Goal: Task Accomplishment & Management: Complete application form

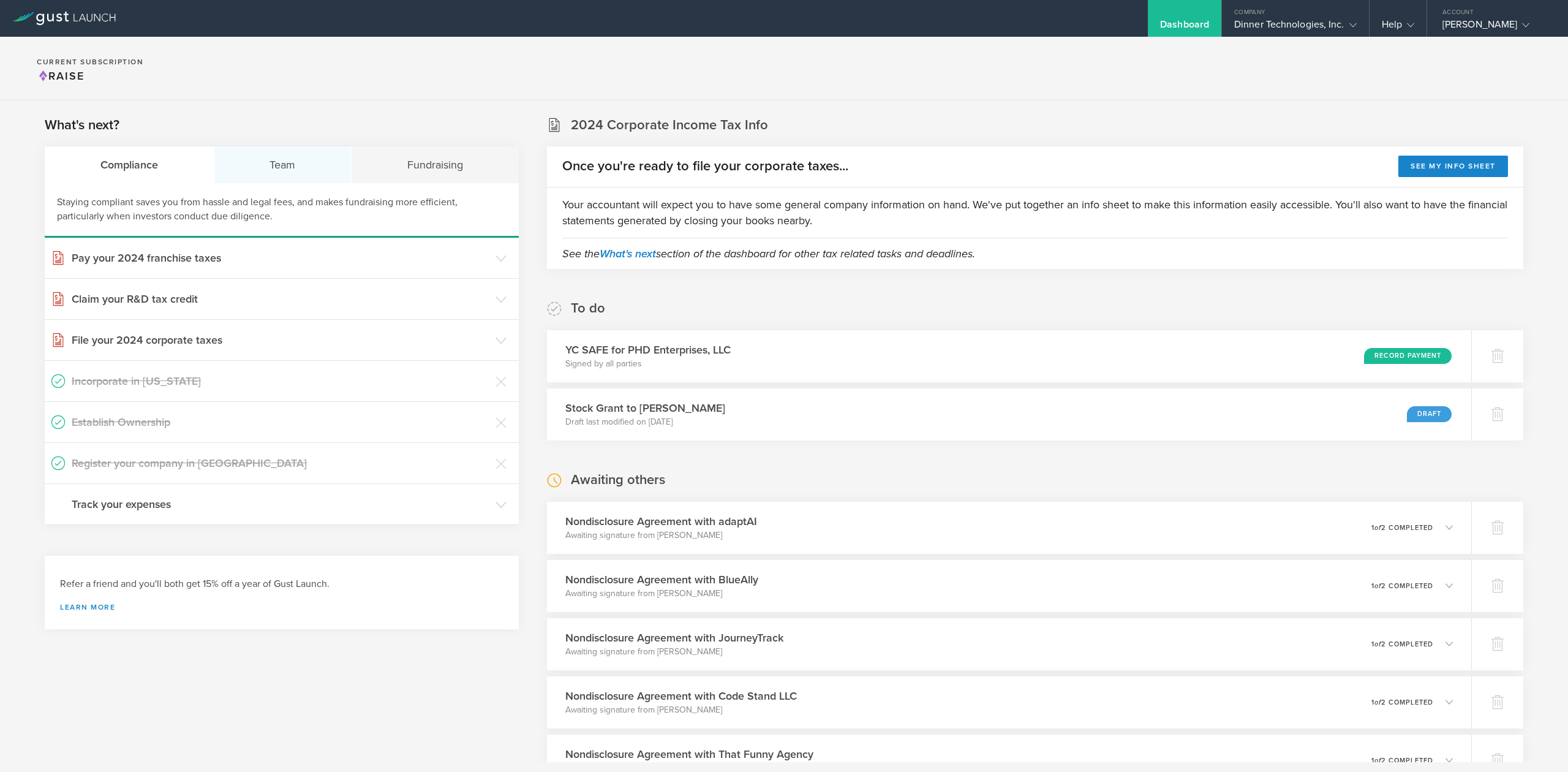
click at [306, 173] on div "Team" at bounding box center [282, 165] width 138 height 36
click at [165, 383] on h3 "Issue Non-Disclosure Agreements" at bounding box center [281, 380] width 418 height 15
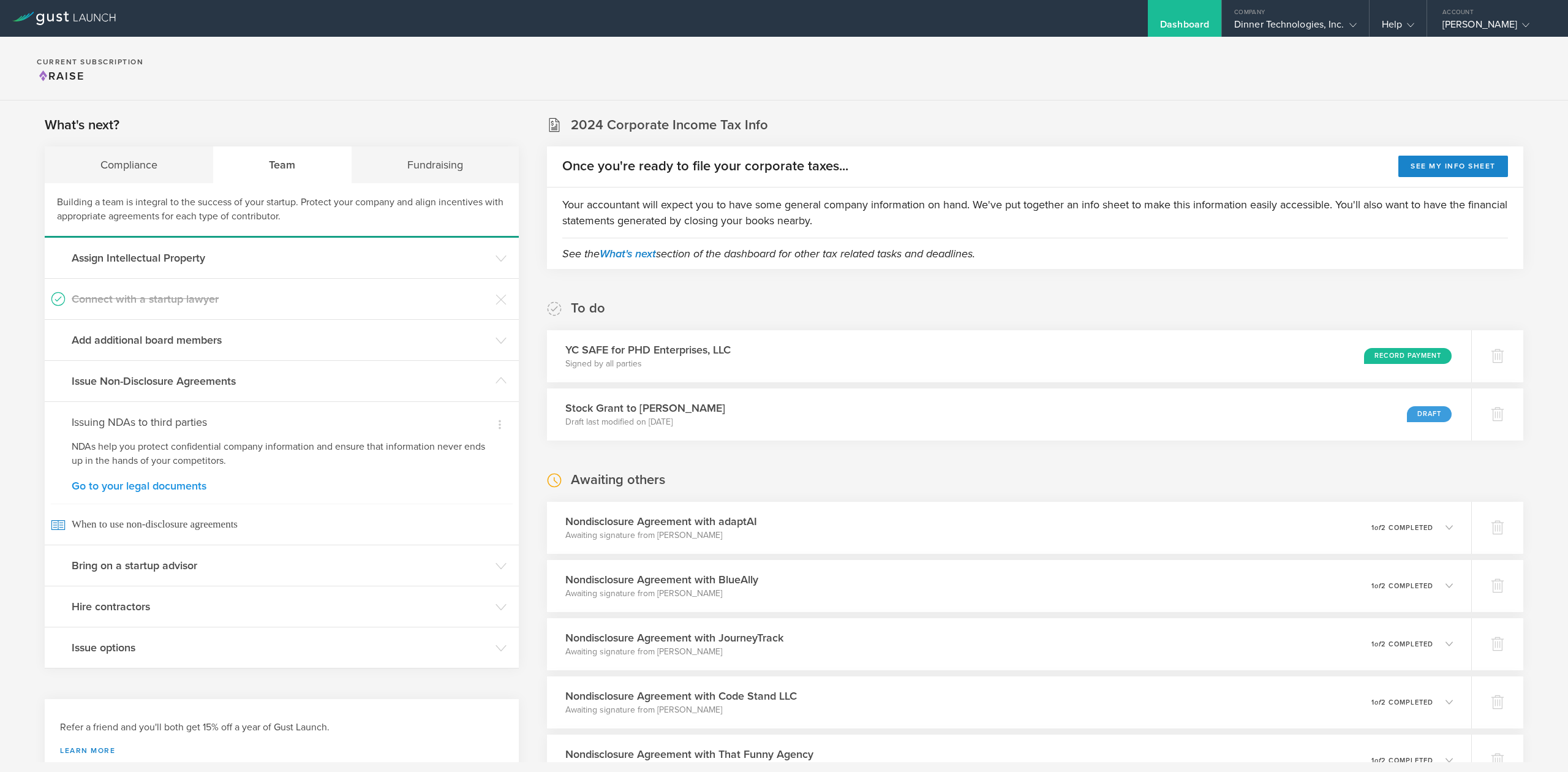
click at [146, 489] on link "Go to your legal documents" at bounding box center [282, 486] width 420 height 11
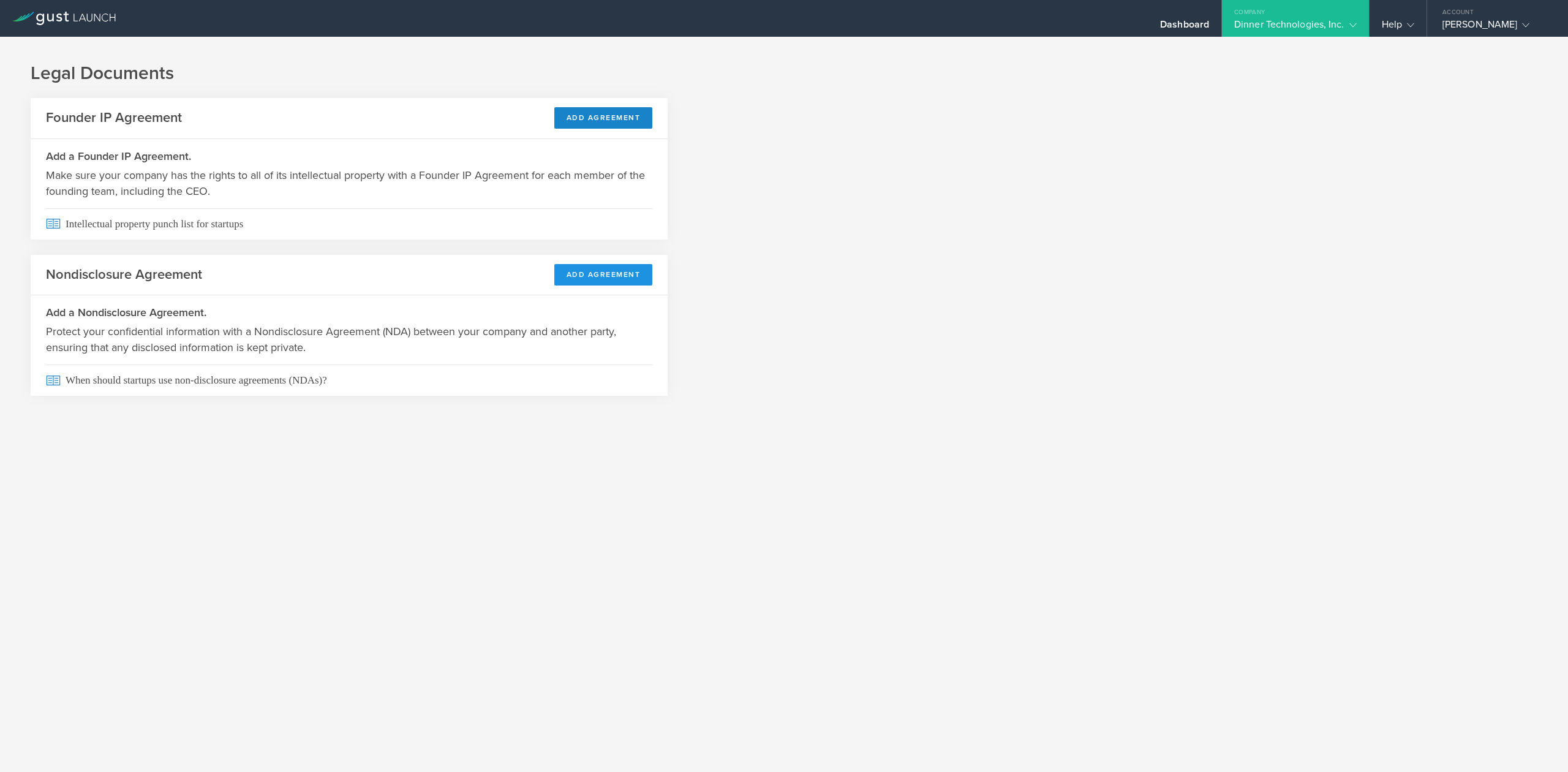
click at [600, 277] on button "Add Agreement" at bounding box center [603, 275] width 98 height 22
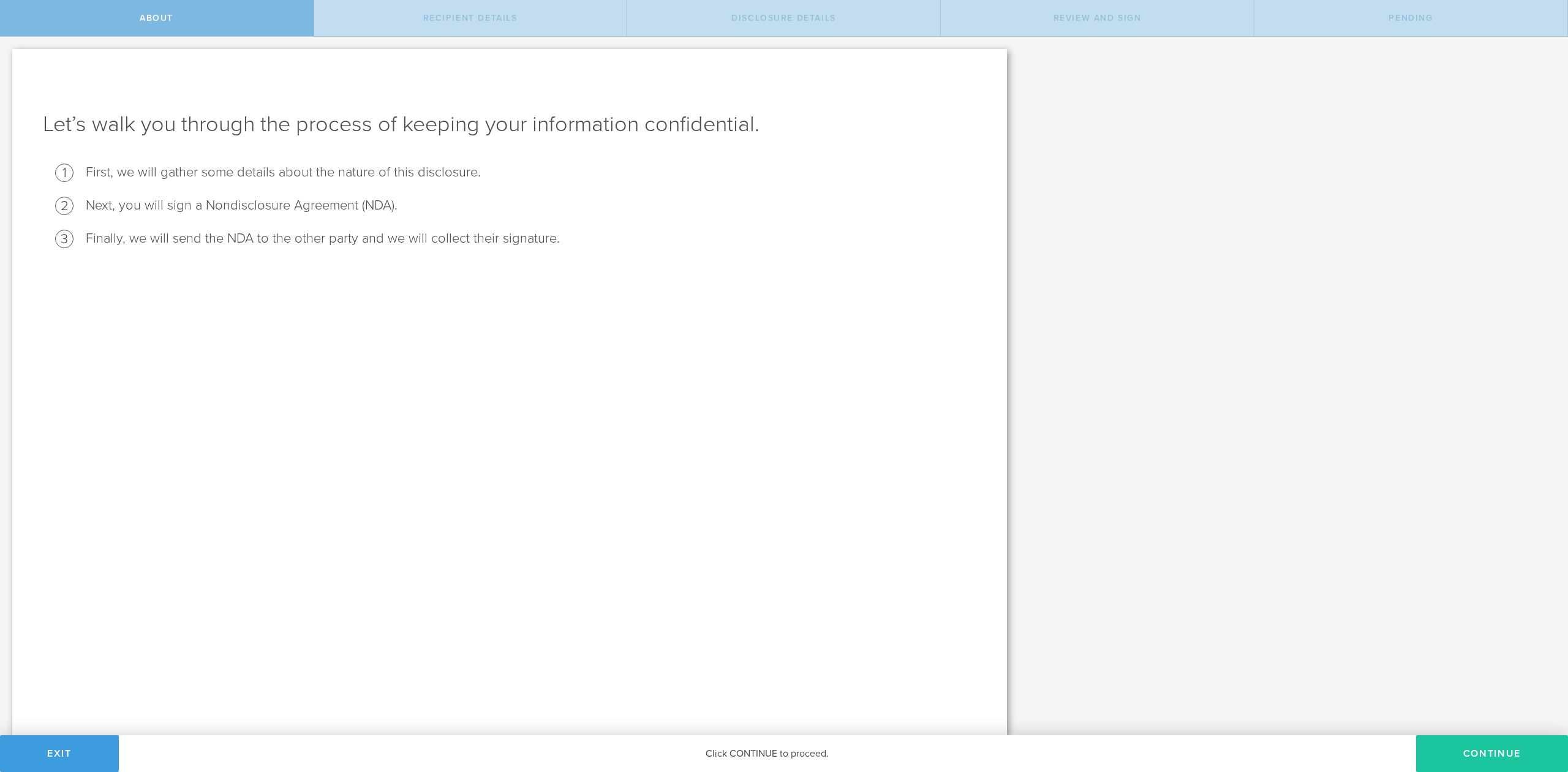
click at [1478, 750] on button "Continue" at bounding box center [1492, 754] width 152 height 36
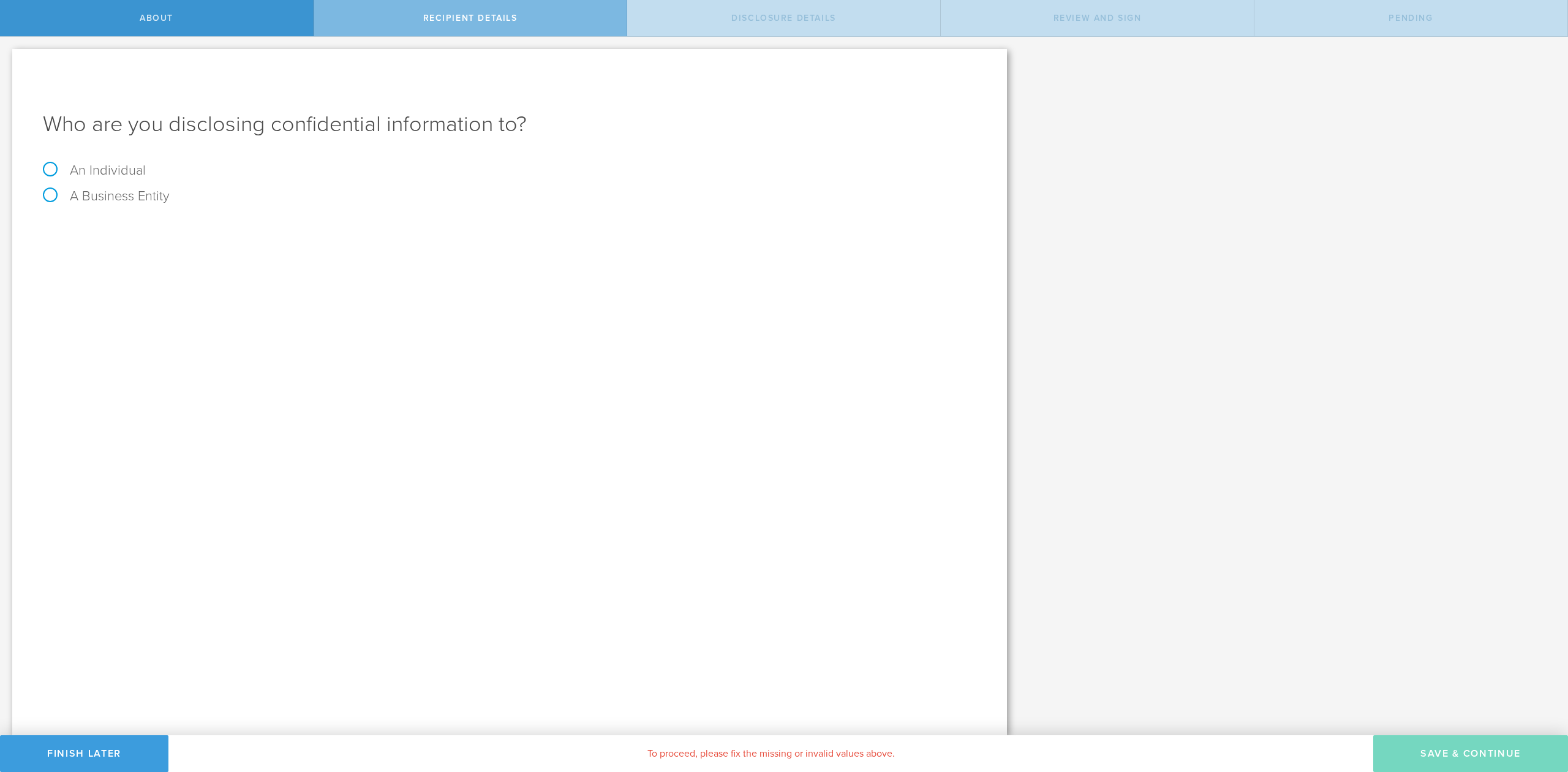
click at [56, 197] on label "A Business Entity" at bounding box center [106, 195] width 127 height 15
click at [8, 57] on input "A Business Entity" at bounding box center [4, 46] width 8 height 20
radio input "true"
click at [216, 223] on input "text" at bounding box center [556, 231] width 842 height 18
type input "KIWIQ, Inc."
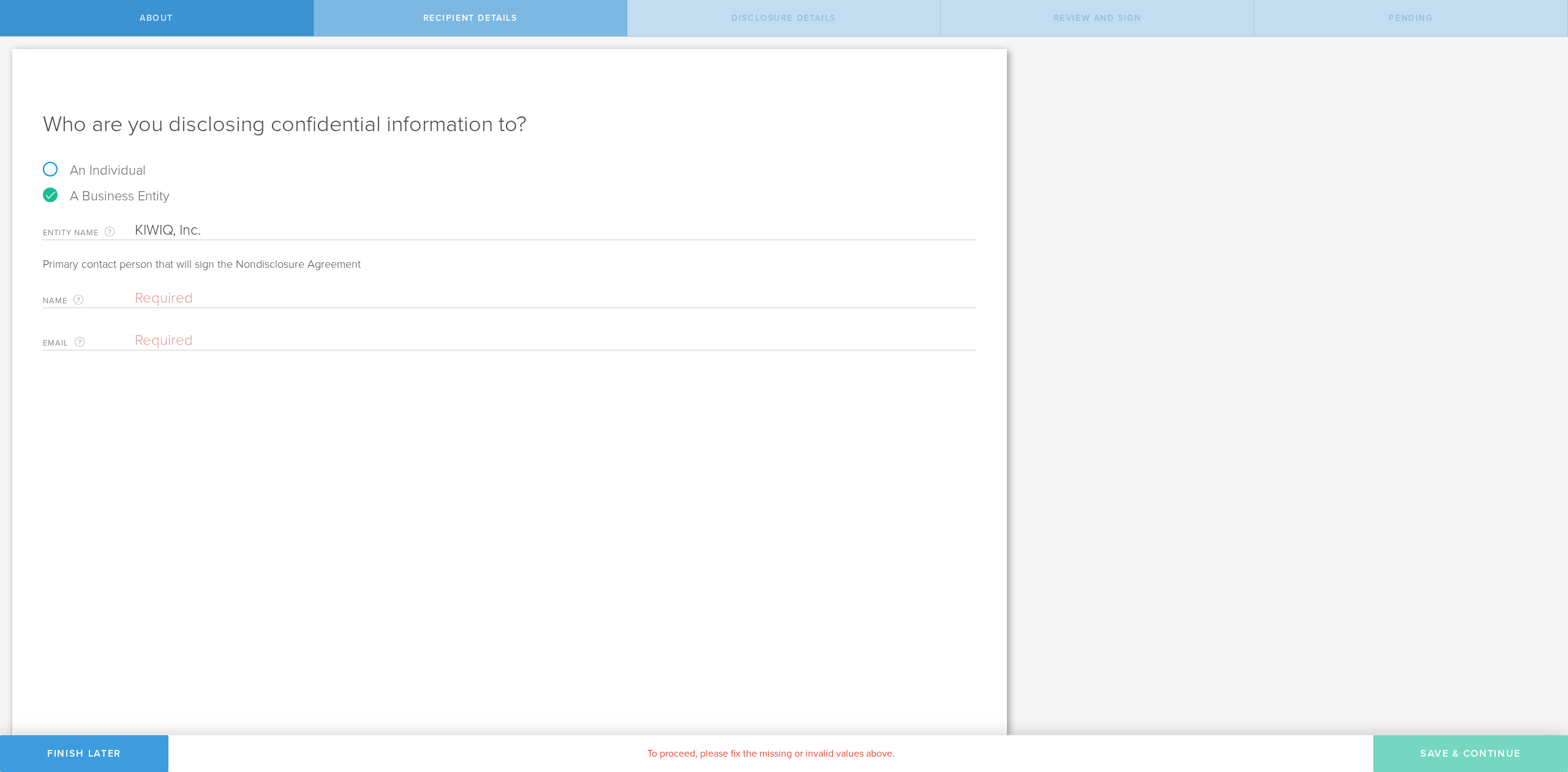
paste input "anish.s.bharadwaj@gmail.com"
type input "anish.s.bharadwaj@gmail.com"
click at [193, 294] on input "text" at bounding box center [552, 298] width 835 height 18
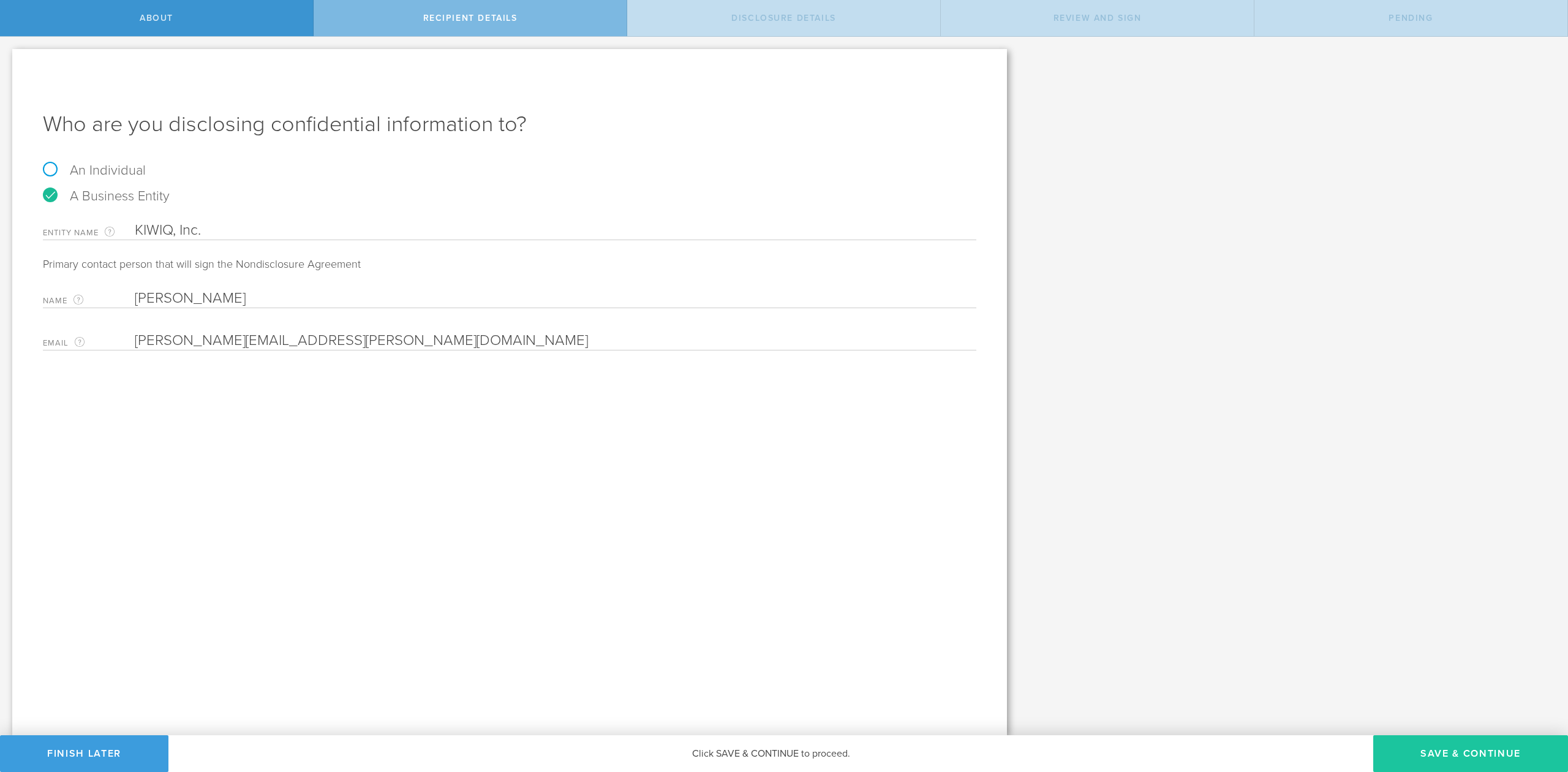
type input "Anish Bharadwaj"
click at [1463, 750] on button "Save & Continue" at bounding box center [1471, 754] width 195 height 36
select select "string:5 years"
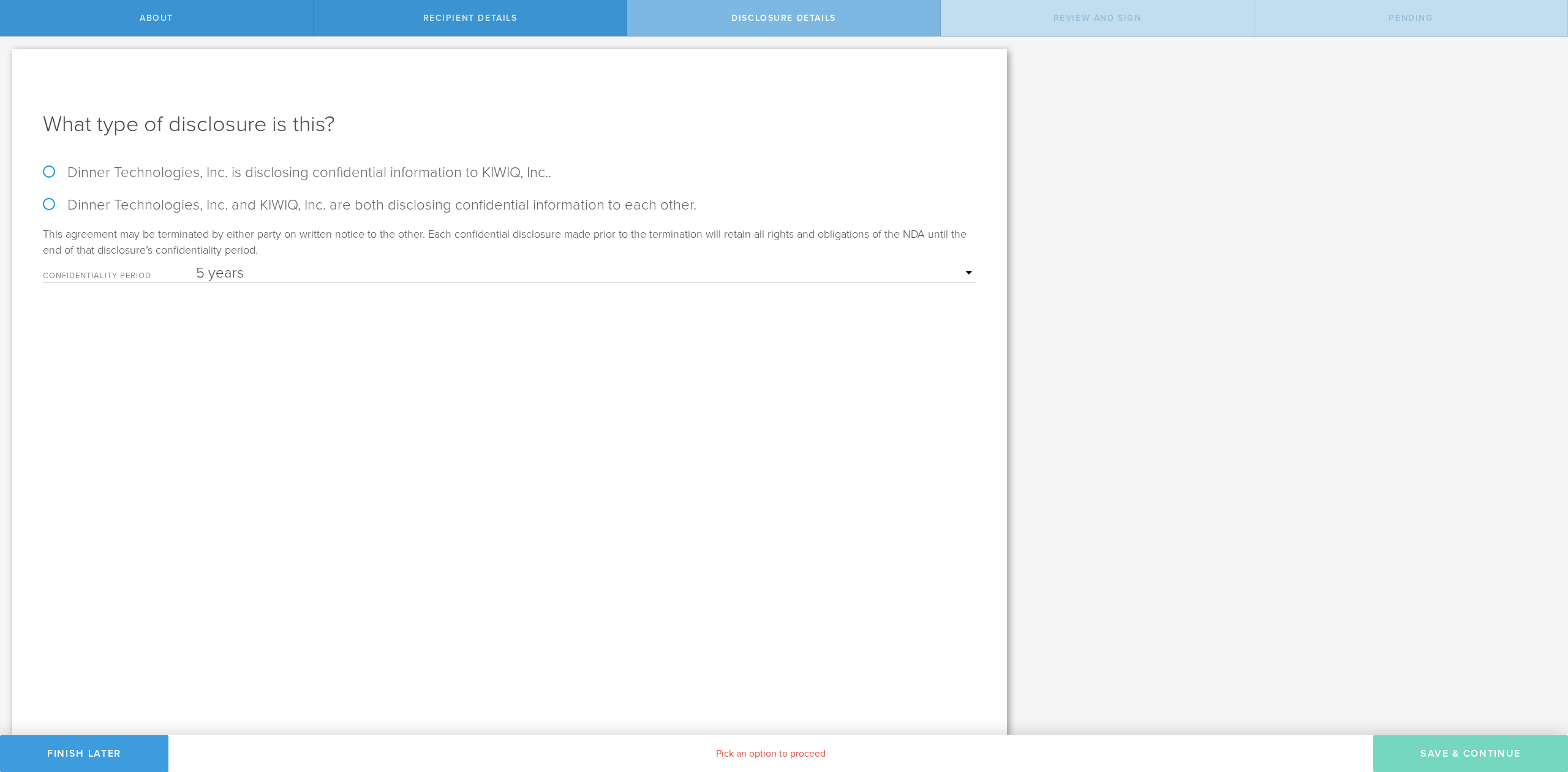
click at [52, 200] on label "Dinner Technologies, Inc. and KIWIQ, Inc. are both disclosing confidential info…" at bounding box center [509, 204] width 934 height 17
click at [8, 63] on input "Dinner Technologies, Inc. and KIWIQ, Inc. are both disclosing confidential info…" at bounding box center [4, 49] width 8 height 26
radio input "true"
click at [1449, 751] on button "Save & Continue" at bounding box center [1471, 754] width 195 height 36
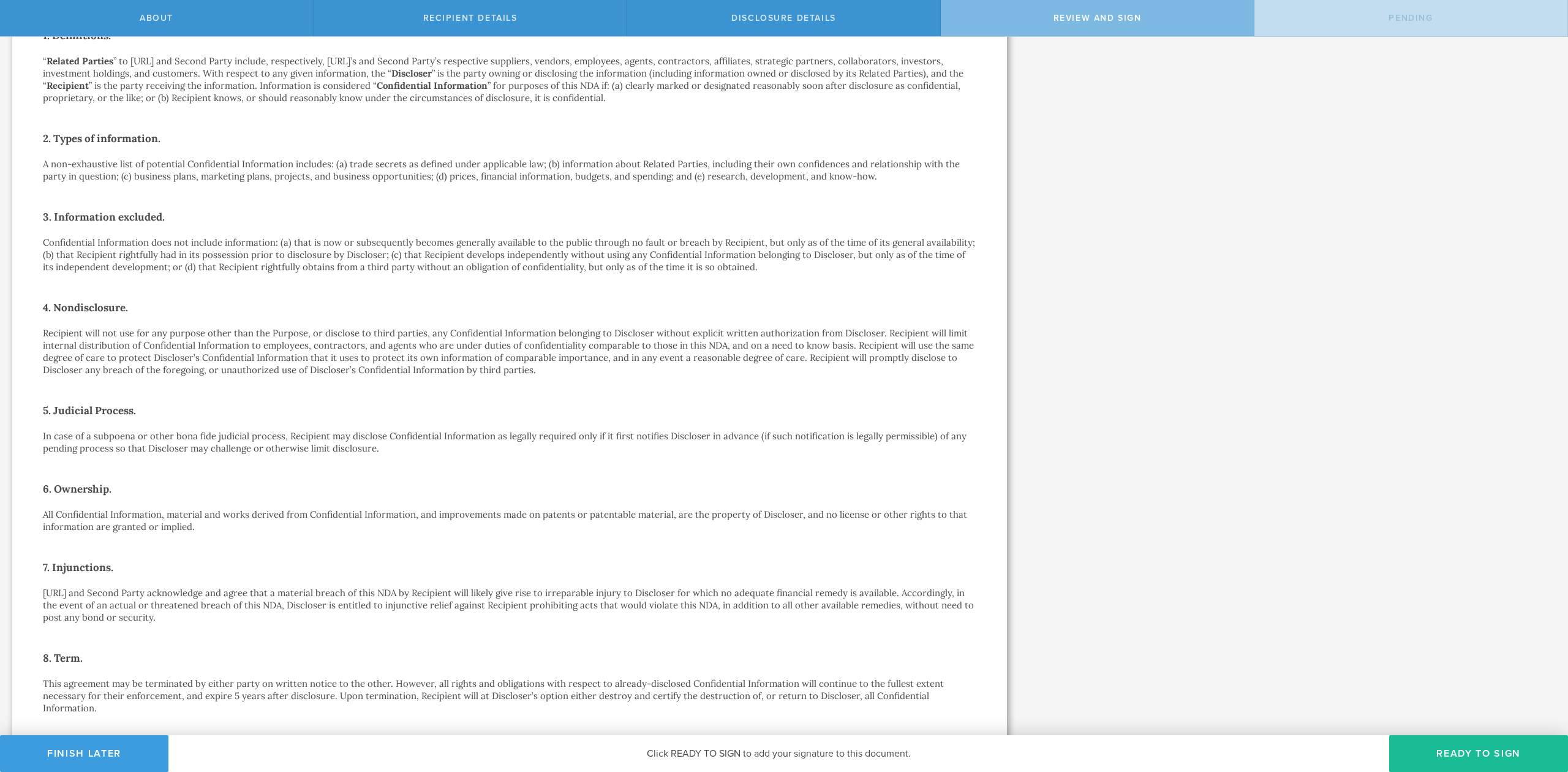
scroll to position [440, 0]
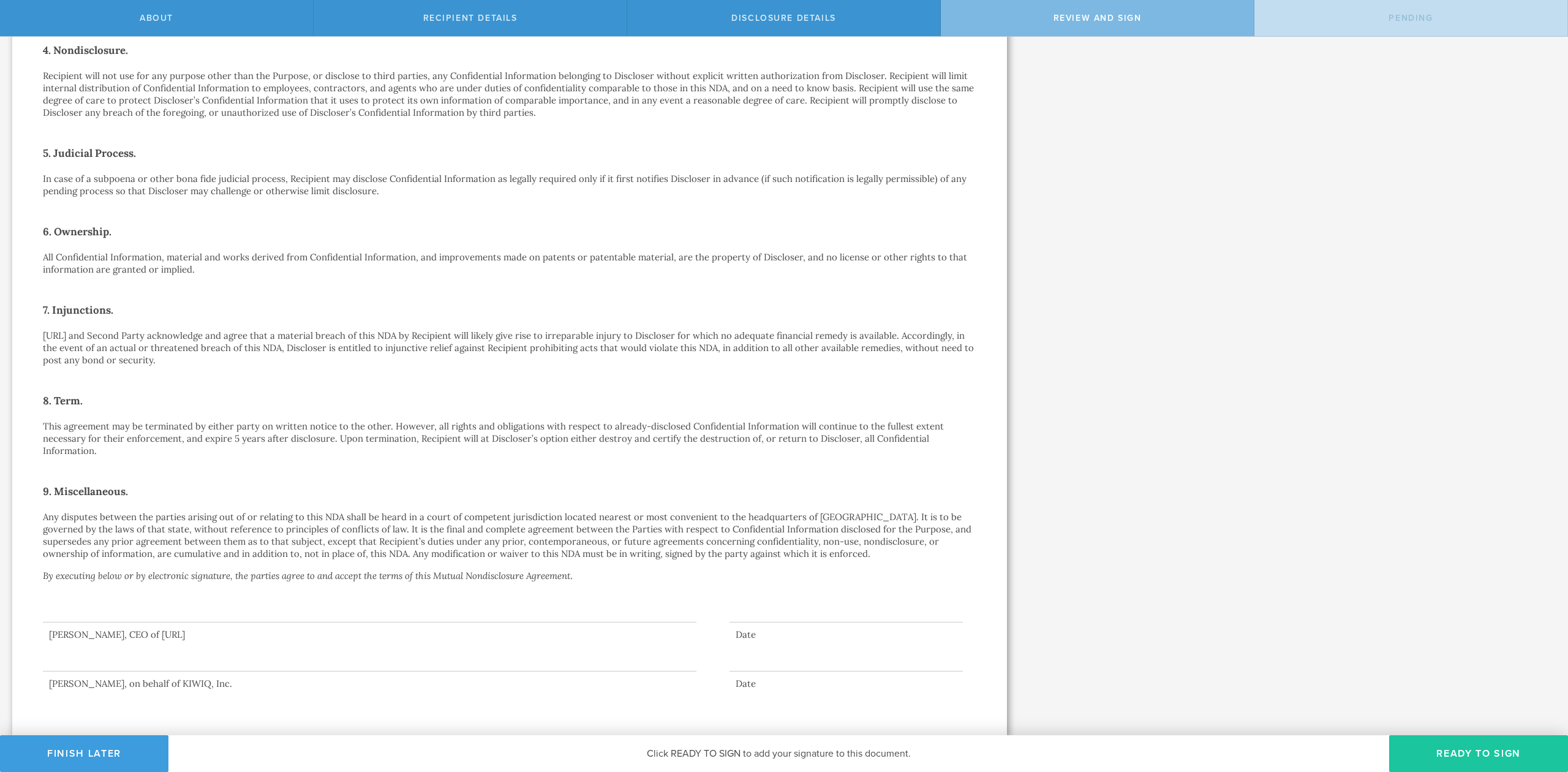
click at [1463, 749] on button "Ready to Sign" at bounding box center [1479, 754] width 179 height 36
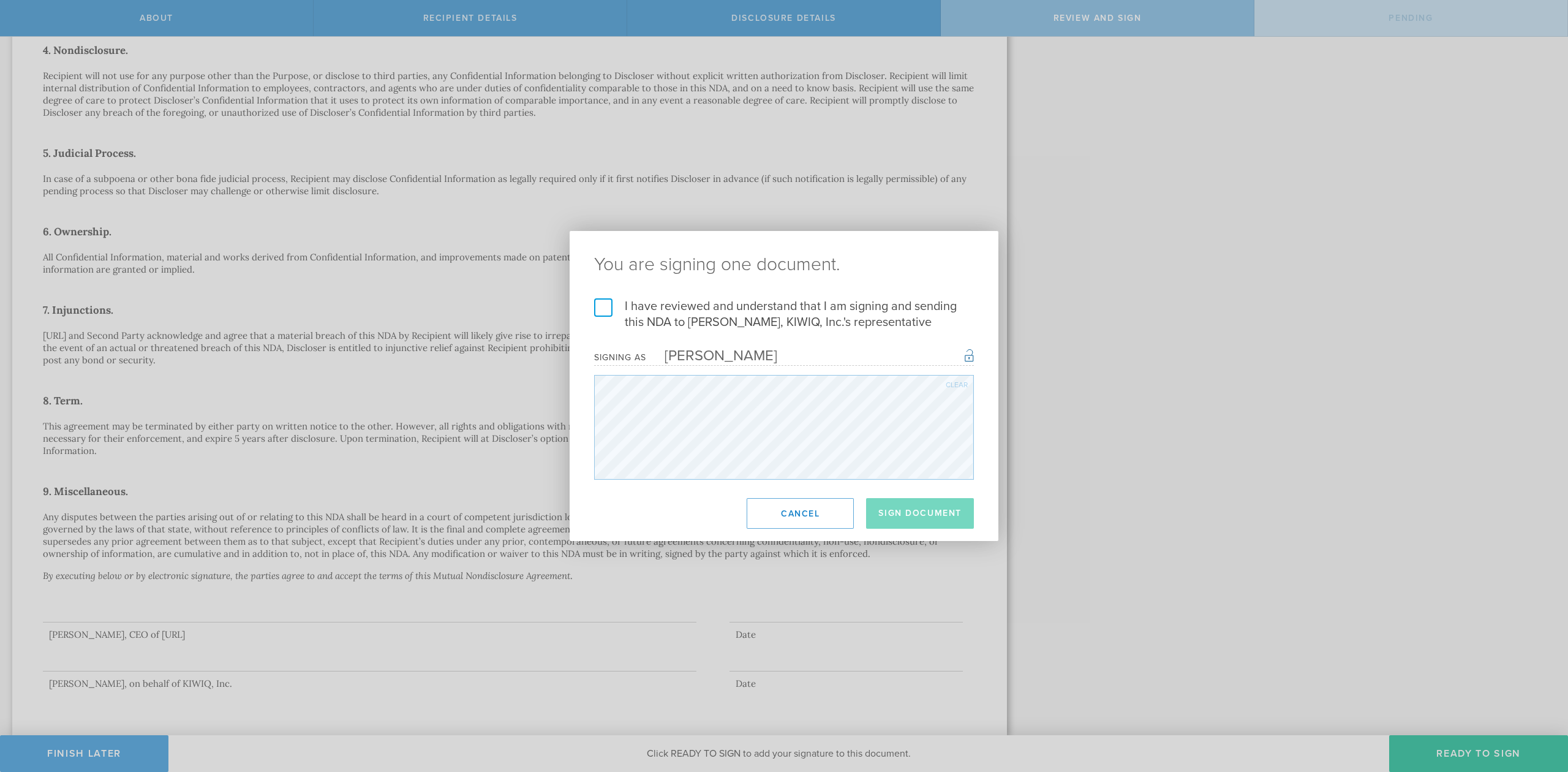
click at [610, 316] on label "I have reviewed and understand that I am signing and sending this NDA to Anish …" at bounding box center [784, 314] width 380 height 32
click at [0, 0] on input "I have reviewed and understand that I am signing and sending this NDA to Anish …" at bounding box center [0, 0] width 0 height 0
click at [930, 512] on button "Sign Document" at bounding box center [920, 514] width 108 height 31
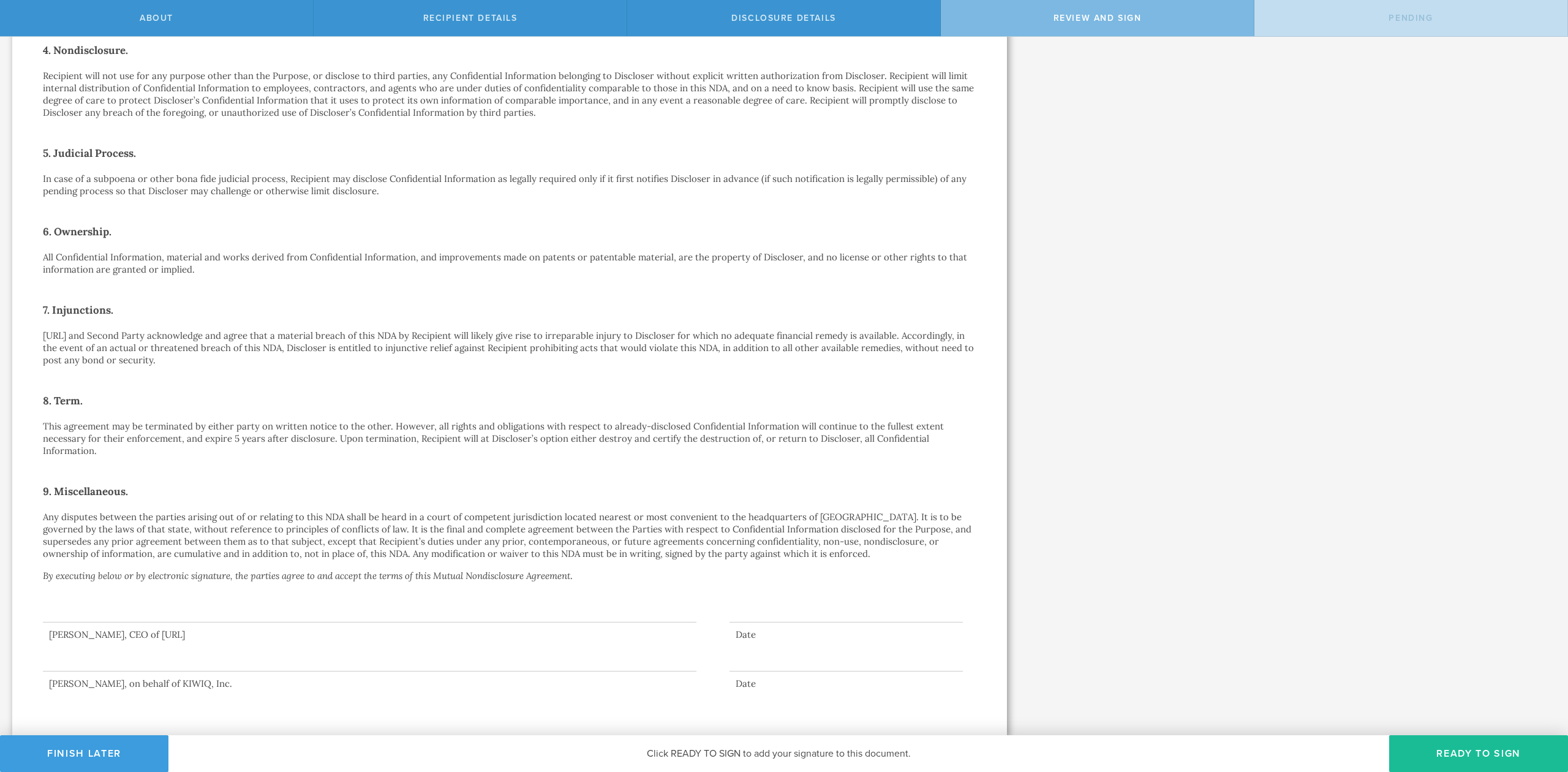
scroll to position [0, 0]
